Goal: Task Accomplishment & Management: Use online tool/utility

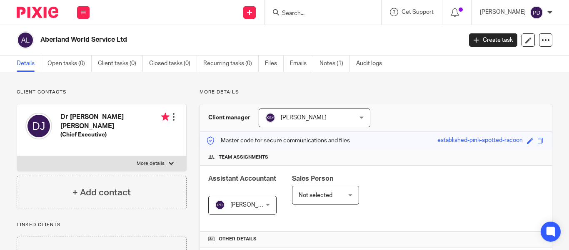
scroll to position [248, 0]
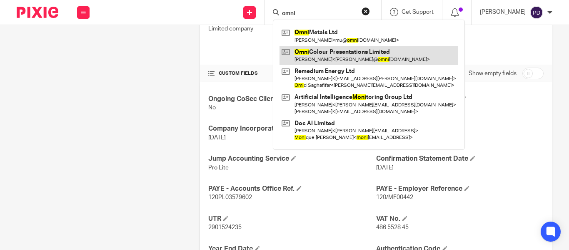
type input "omni"
click at [303, 51] on link at bounding box center [369, 55] width 179 height 19
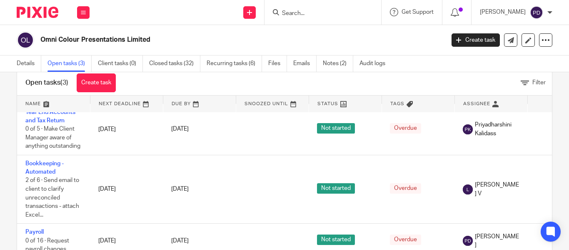
scroll to position [44, 0]
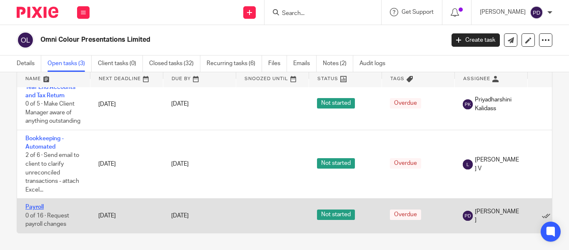
click at [35, 204] on link "Payroll" at bounding box center [34, 207] width 18 height 6
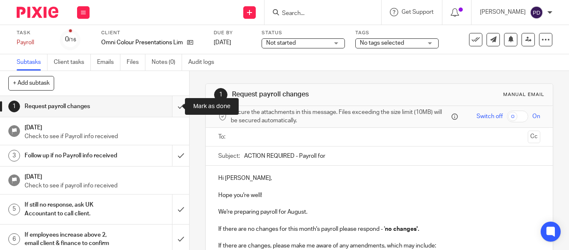
click at [171, 108] on input "submit" at bounding box center [94, 106] width 189 height 21
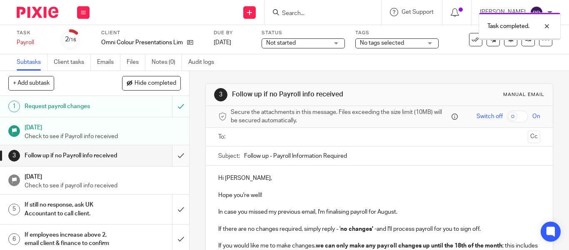
click at [174, 159] on input "submit" at bounding box center [94, 155] width 189 height 21
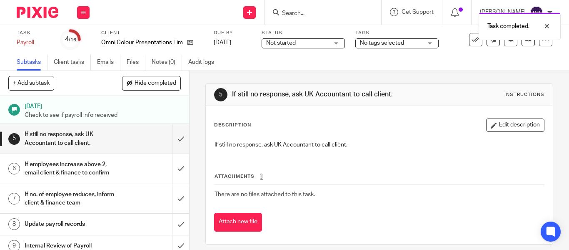
scroll to position [83, 0]
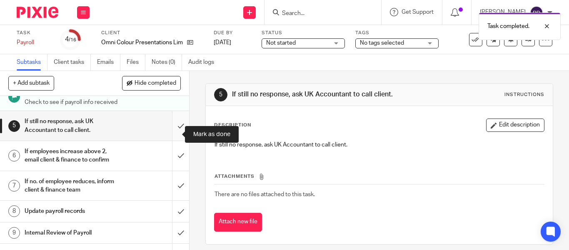
click at [168, 136] on input "submit" at bounding box center [94, 126] width 189 height 30
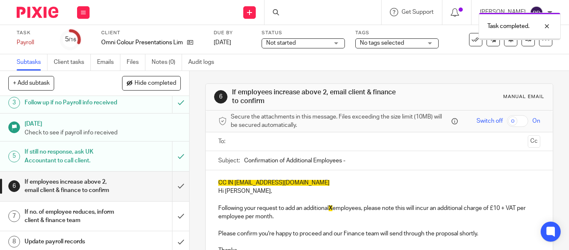
scroll to position [83, 0]
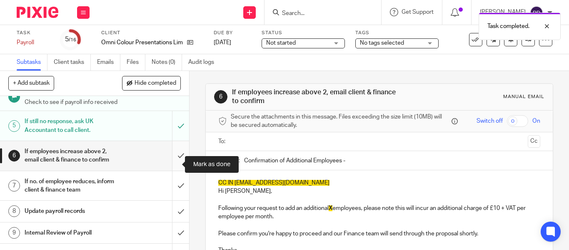
click at [173, 165] on input "submit" at bounding box center [94, 156] width 189 height 30
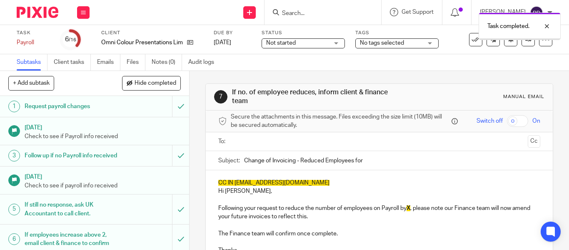
scroll to position [125, 0]
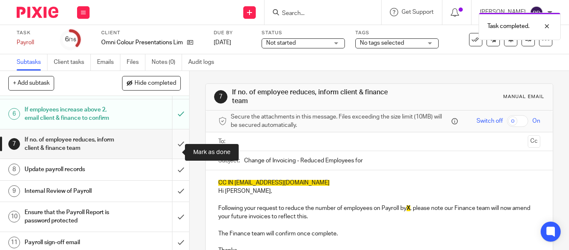
click at [170, 155] on input "submit" at bounding box center [94, 144] width 189 height 30
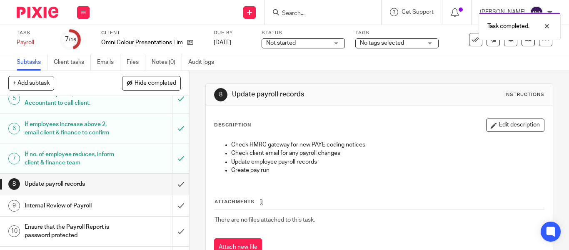
scroll to position [125, 0]
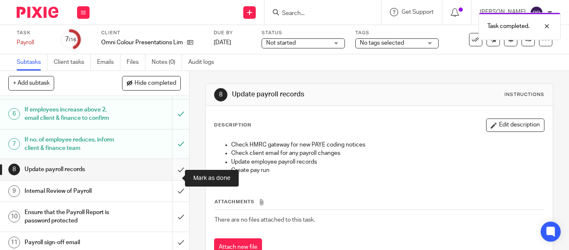
click at [174, 174] on input "submit" at bounding box center [94, 169] width 189 height 21
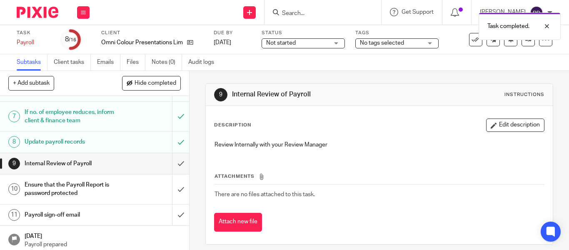
scroll to position [167, 0]
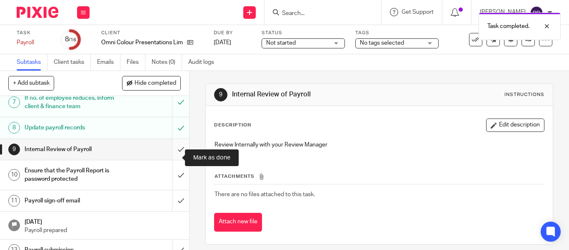
click at [173, 158] on input "submit" at bounding box center [94, 149] width 189 height 21
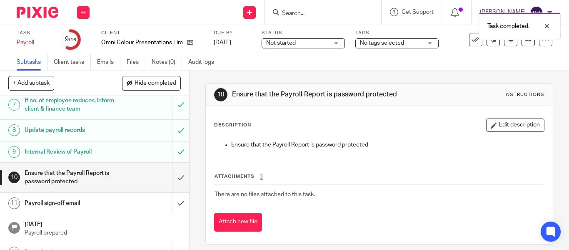
scroll to position [208, 0]
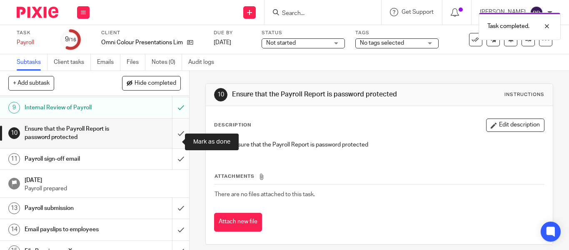
click at [175, 145] on input "submit" at bounding box center [94, 133] width 189 height 30
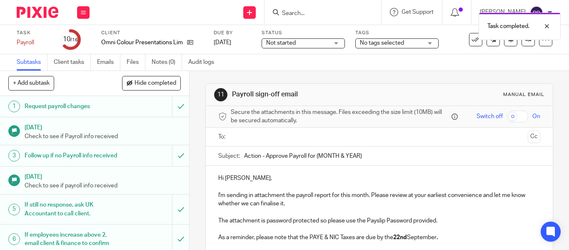
click at [249, 135] on input "text" at bounding box center [379, 137] width 290 height 10
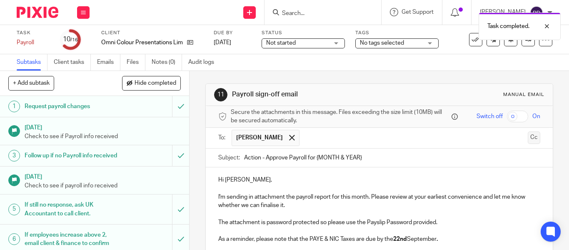
click at [528, 136] on button "Cc" at bounding box center [534, 137] width 12 height 12
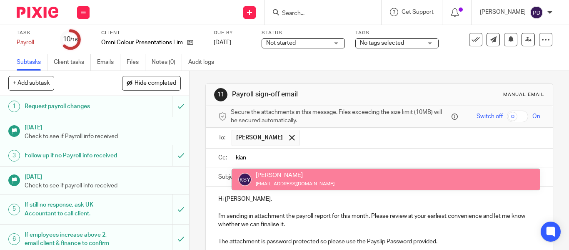
type input "kian"
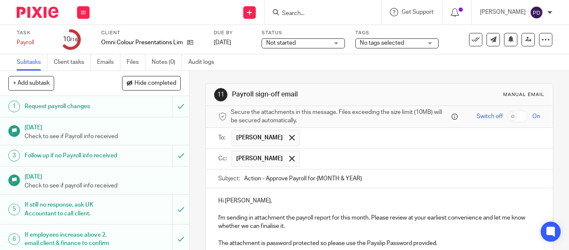
click at [354, 161] on input "text" at bounding box center [420, 158] width 233 height 16
type input "[EMAIL_ADDRESS][DOMAIN_NAME]"
click at [384, 177] on input "Action - Approve Payroll for {MONTH & YEAR}" at bounding box center [392, 178] width 296 height 19
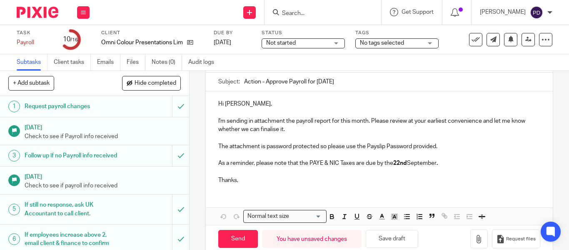
scroll to position [112, 0]
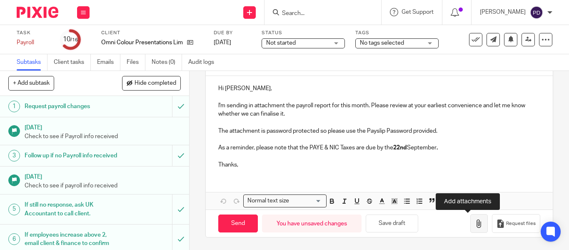
type input "Action - Approve Payroll for [DATE]"
click at [475, 225] on icon "button" at bounding box center [479, 223] width 8 height 8
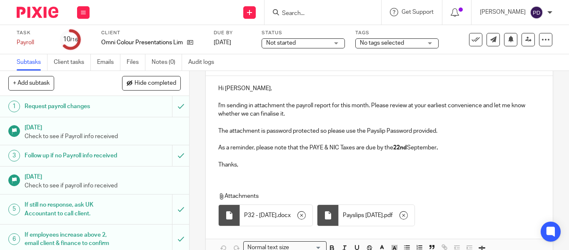
click at [443, 147] on p "As a reminder, please note that the PAYE & NIC Taxes are due by the [DATE] ." at bounding box center [379, 147] width 322 height 8
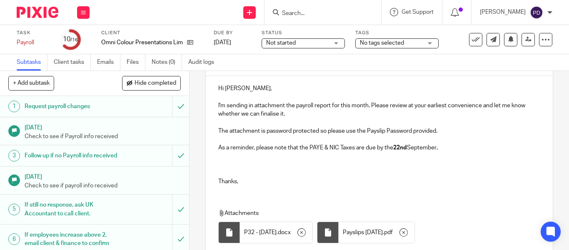
paste div
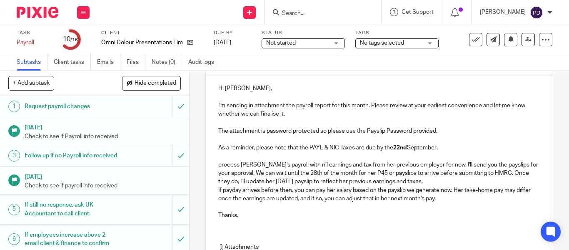
click at [215, 164] on div "Hi [PERSON_NAME], I'm sending in attachment the payroll report for this month. …" at bounding box center [379, 151] width 347 height 150
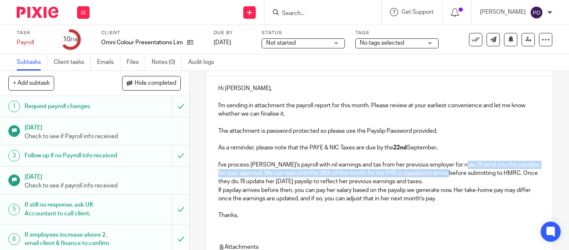
drag, startPoint x: 459, startPoint y: 164, endPoint x: 460, endPoint y: 170, distance: 6.7
click at [460, 170] on p "I've process [PERSON_NAME]'s payroll with nil earnings and tax from her previou…" at bounding box center [379, 172] width 322 height 25
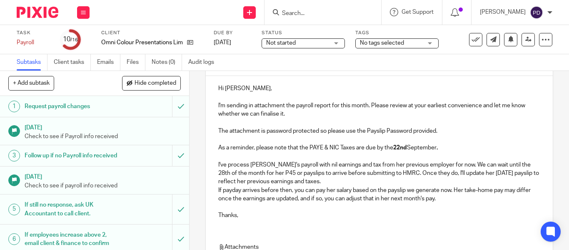
click at [347, 180] on p "I've process [PERSON_NAME]'s payroll with nil earnings and tax from her previou…" at bounding box center [379, 172] width 322 height 25
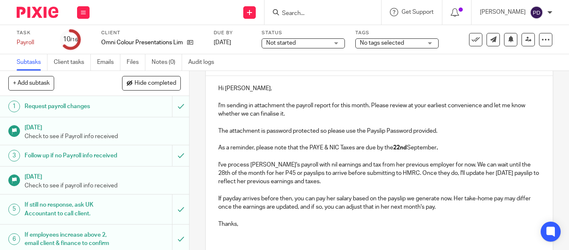
click at [249, 165] on p "I've process [PERSON_NAME]'s payroll with nil earnings and tax from her previou…" at bounding box center [379, 172] width 322 height 25
click at [248, 165] on p "I've process [PERSON_NAME]'s payroll with nil earnings and tax from her previou…" at bounding box center [379, 172] width 322 height 25
click at [247, 165] on p "I've process [PERSON_NAME]'s payroll with nil earnings and tax from her previou…" at bounding box center [379, 172] width 322 height 25
click at [378, 185] on p "I've processed [PERSON_NAME]'s payroll with nil earnings and tax from her previ…" at bounding box center [379, 172] width 322 height 25
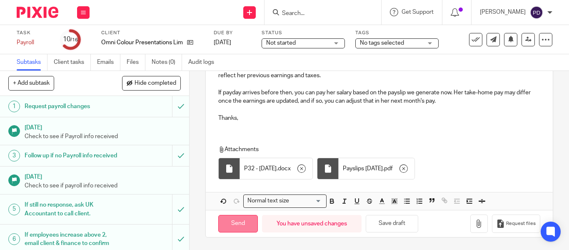
click at [231, 226] on input "Send" at bounding box center [238, 224] width 40 height 18
type input "Sent"
